Goal: Task Accomplishment & Management: Manage account settings

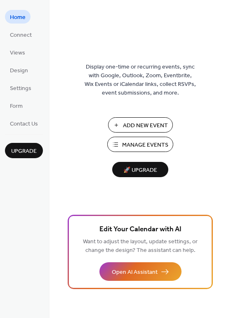
click at [144, 143] on span "Manage Events" at bounding box center [145, 145] width 46 height 9
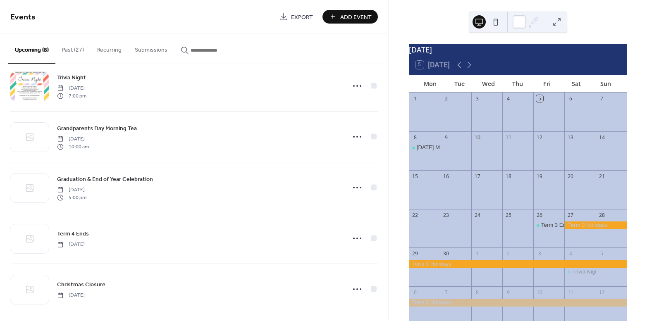
scroll to position [174, 0]
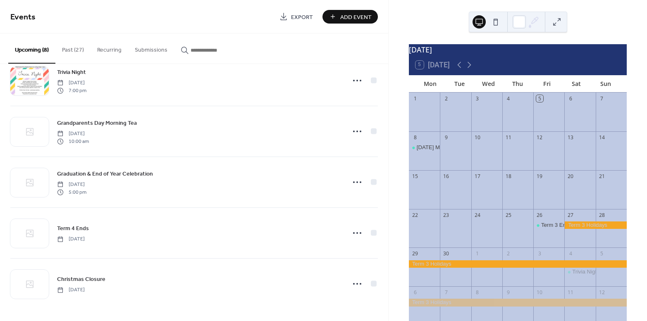
click at [359, 183] on icon at bounding box center [357, 182] width 13 height 13
click at [339, 198] on span "Edit" at bounding box center [336, 198] width 9 height 9
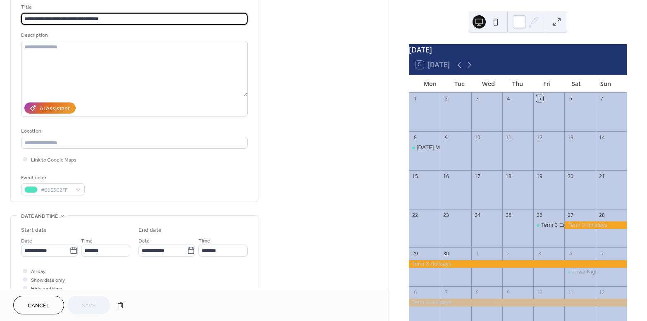
scroll to position [37, 0]
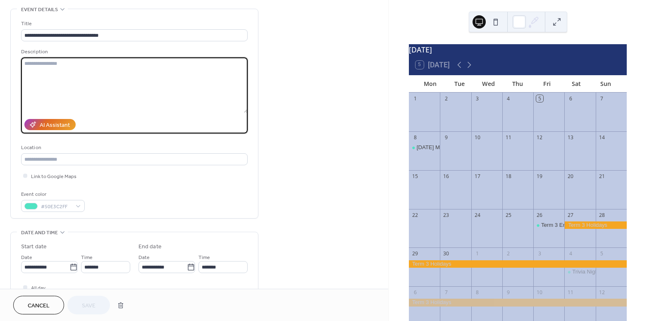
click at [54, 65] on textarea at bounding box center [134, 84] width 227 height 55
type textarea "**********"
click at [94, 307] on span "Save" at bounding box center [89, 306] width 14 height 9
